Goal: Transaction & Acquisition: Purchase product/service

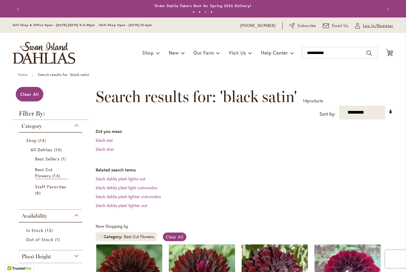
click at [381, 29] on span "Log In/Register" at bounding box center [378, 26] width 30 height 6
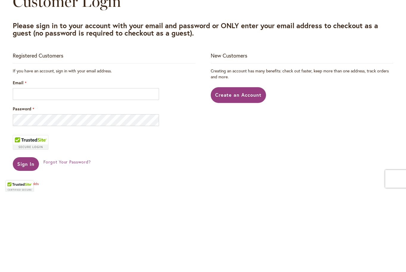
scroll to position [80, 0]
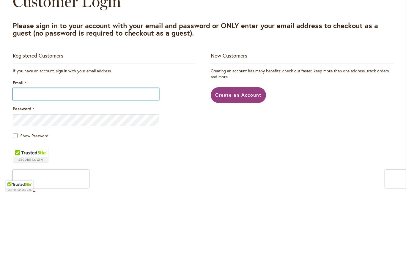
type input "**********"
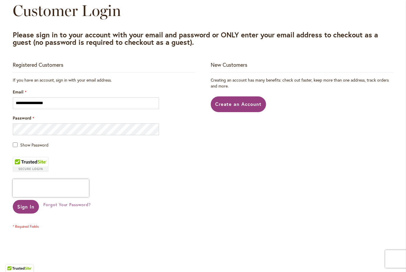
scroll to position [72, 0]
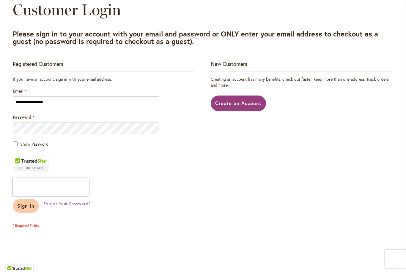
click at [28, 207] on span "Sign In" at bounding box center [25, 206] width 17 height 6
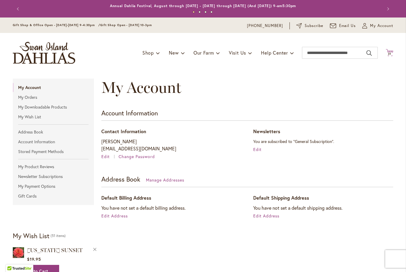
click at [390, 55] on icon at bounding box center [389, 52] width 7 height 7
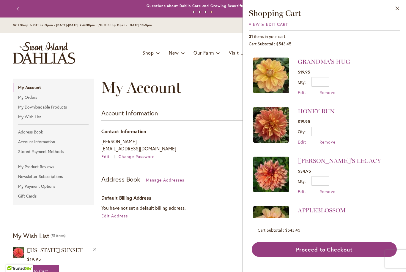
scroll to position [1344, 0]
click at [329, 140] on span "Remove" at bounding box center [327, 143] width 16 height 6
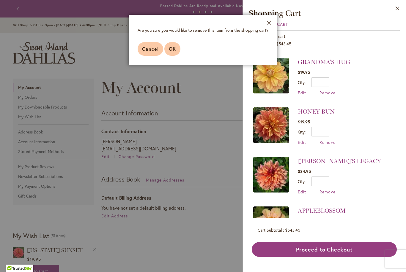
click at [175, 49] on span "OK" at bounding box center [172, 49] width 7 height 6
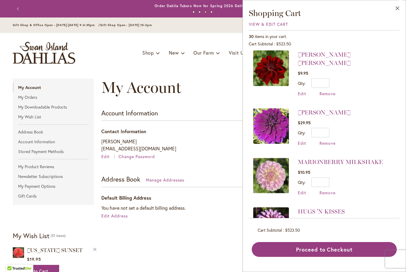
scroll to position [341, 0]
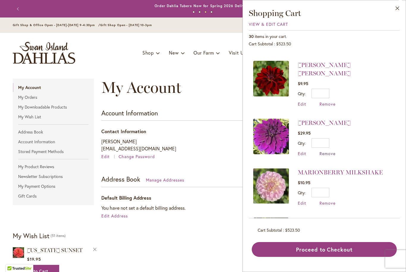
click at [329, 151] on span "Remove" at bounding box center [327, 154] width 16 height 6
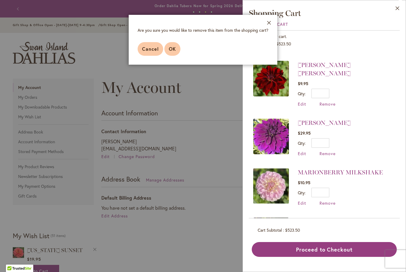
click at [171, 55] on button "OK" at bounding box center [172, 49] width 16 height 14
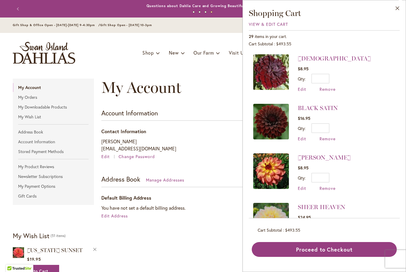
scroll to position [0, 0]
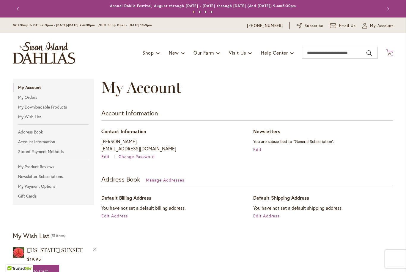
click at [392, 54] on icon "Cart .cls-1 { fill: #231f20; }" at bounding box center [389, 52] width 7 height 7
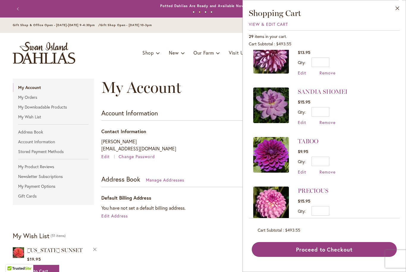
scroll to position [472, 0]
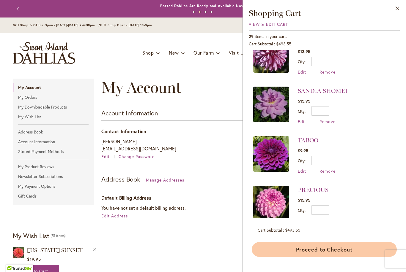
click at [320, 257] on button "Proceed to Checkout" at bounding box center [324, 249] width 145 height 15
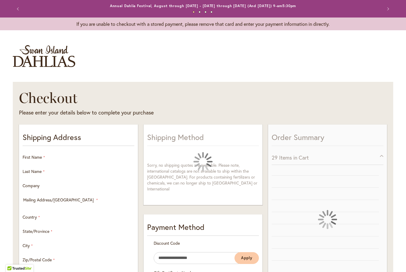
select select "**"
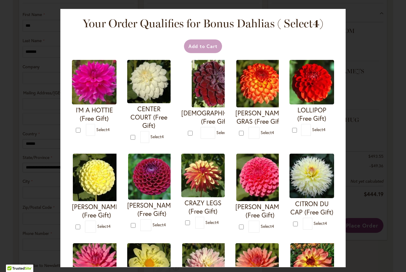
click at [380, 51] on div "Your Order Qualifies for Bonus Dahlias ( Select 4 ) Add to Cart I'M A HOTTIE (F…" at bounding box center [203, 136] width 406 height 272
click at [367, 106] on div "Your Order Qualifies for Bonus Dahlias ( Select 4 ) Add to Cart I'M A HOTTIE (F…" at bounding box center [203, 136] width 406 height 272
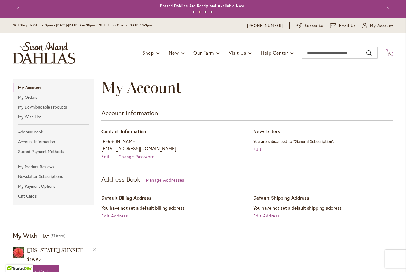
click at [390, 56] on span "Cart .cls-1 { fill: #231f20; }" at bounding box center [389, 53] width 7 height 8
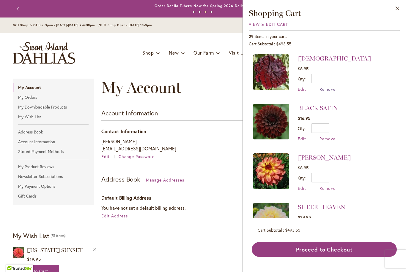
click at [330, 91] on span "Remove" at bounding box center [327, 89] width 16 height 6
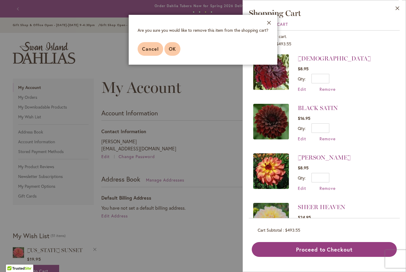
click at [174, 52] on button "OK" at bounding box center [172, 49] width 16 height 14
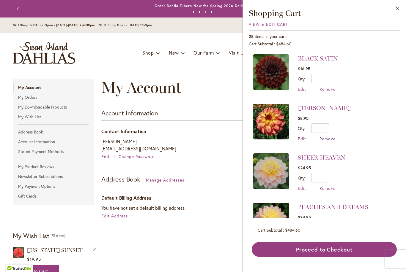
click at [331, 141] on span "Remove" at bounding box center [327, 139] width 16 height 6
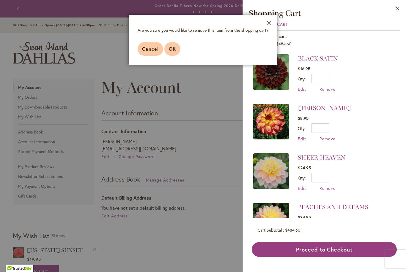
click at [173, 51] on span "OK" at bounding box center [172, 49] width 7 height 6
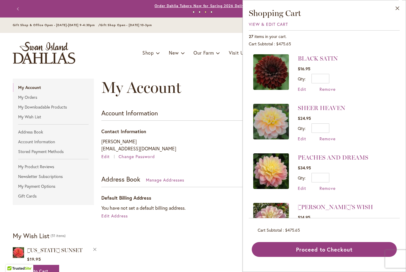
click at [171, 8] on link "Order Dahlia Tubers Now for Spring 2026 Delivery!" at bounding box center [202, 6] width 97 height 4
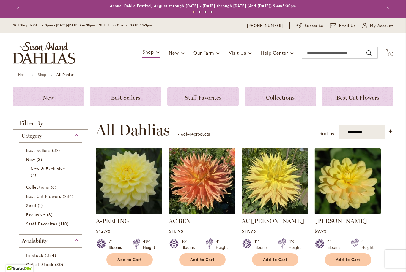
click at [391, 12] on button "Next" at bounding box center [387, 9] width 12 height 12
click at [387, 12] on button "Next" at bounding box center [387, 9] width 12 height 12
click at [388, 12] on button "Next" at bounding box center [387, 9] width 12 height 12
click at [392, 54] on icon "Cart .cls-1 { fill: #231f20; }" at bounding box center [389, 52] width 7 height 7
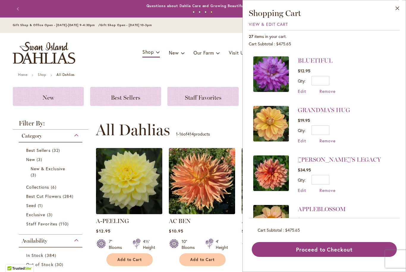
scroll to position [1147, 0]
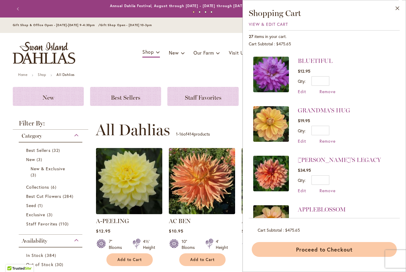
click at [307, 257] on button "Proceed to Checkout" at bounding box center [324, 249] width 145 height 15
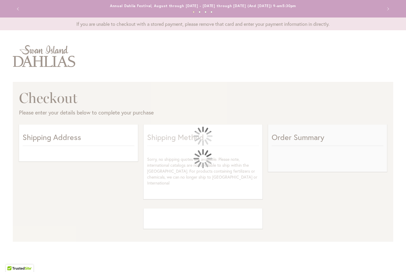
select select "**"
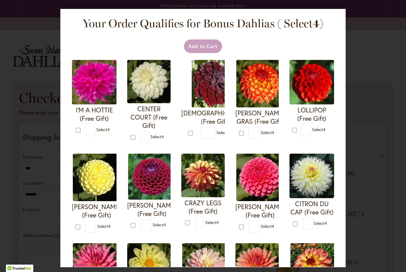
type input "*"
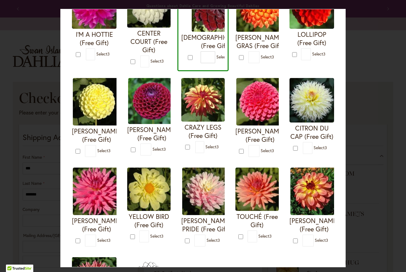
scroll to position [76, 0]
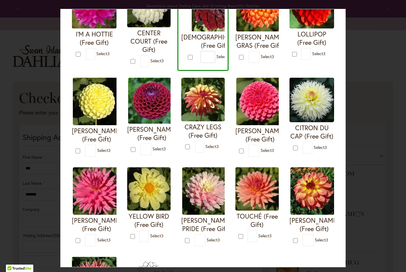
type input "*"
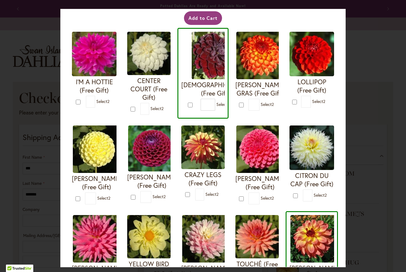
scroll to position [19, 0]
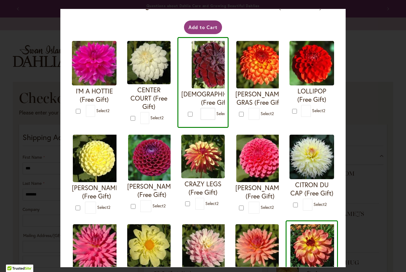
type input "*"
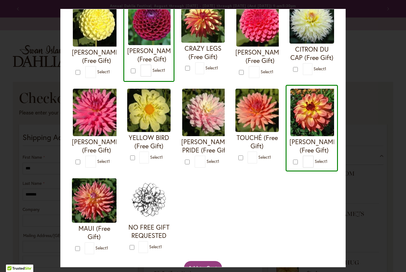
scroll to position [156, 0]
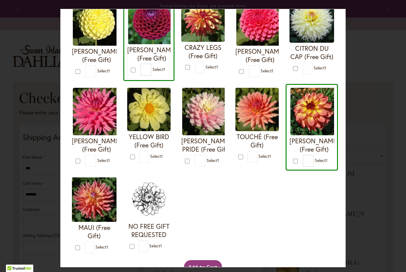
type input "*"
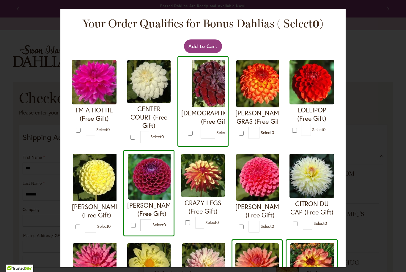
scroll to position [0, 0]
click at [207, 47] on button "Add to Cart" at bounding box center [203, 47] width 38 height 14
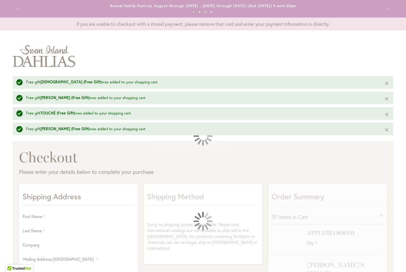
select select "**"
